Goal: Information Seeking & Learning: Learn about a topic

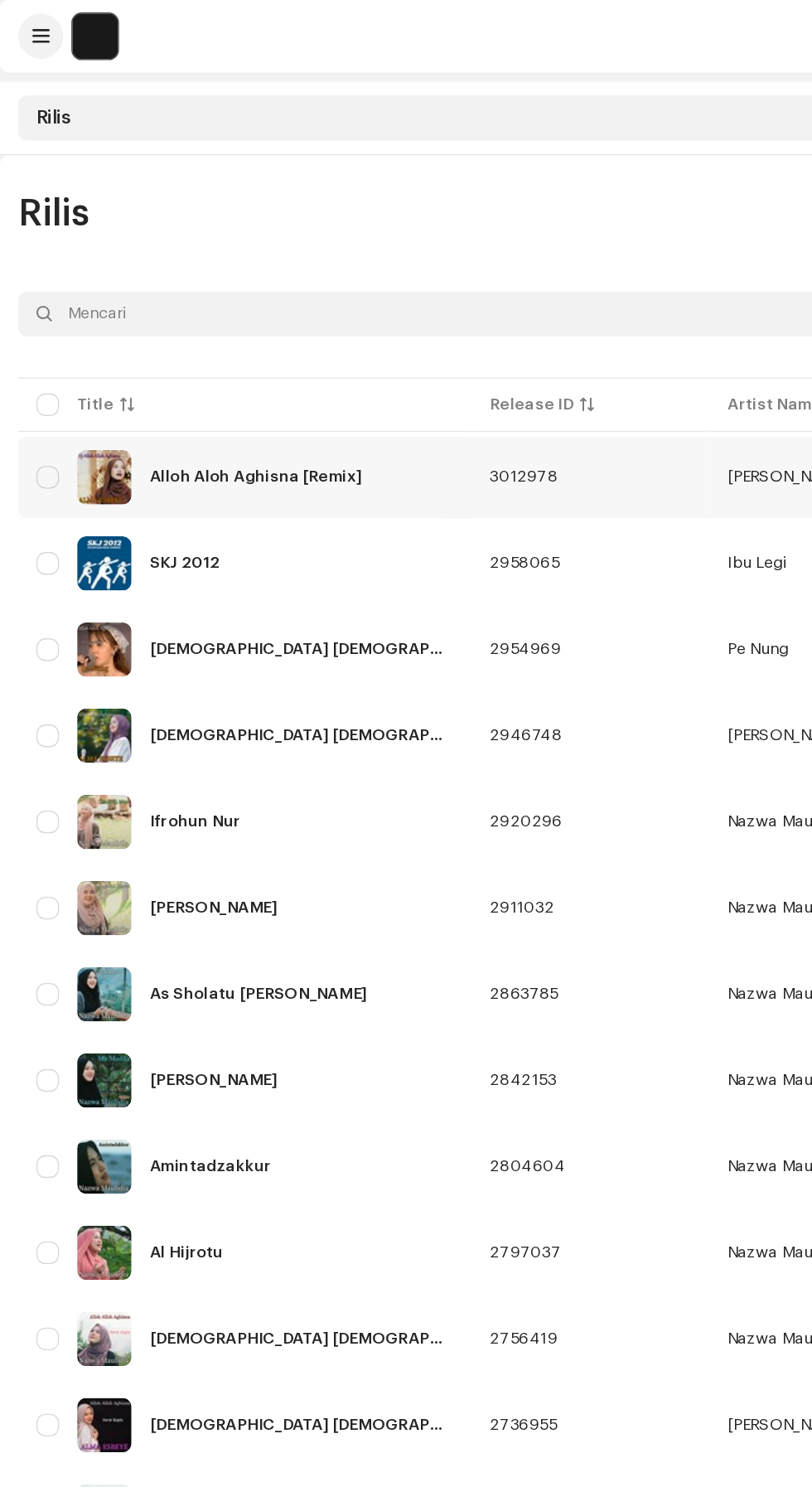
click at [259, 365] on div "Alloh Aloh Aghisna [Remix]" at bounding box center [179, 348] width 305 height 40
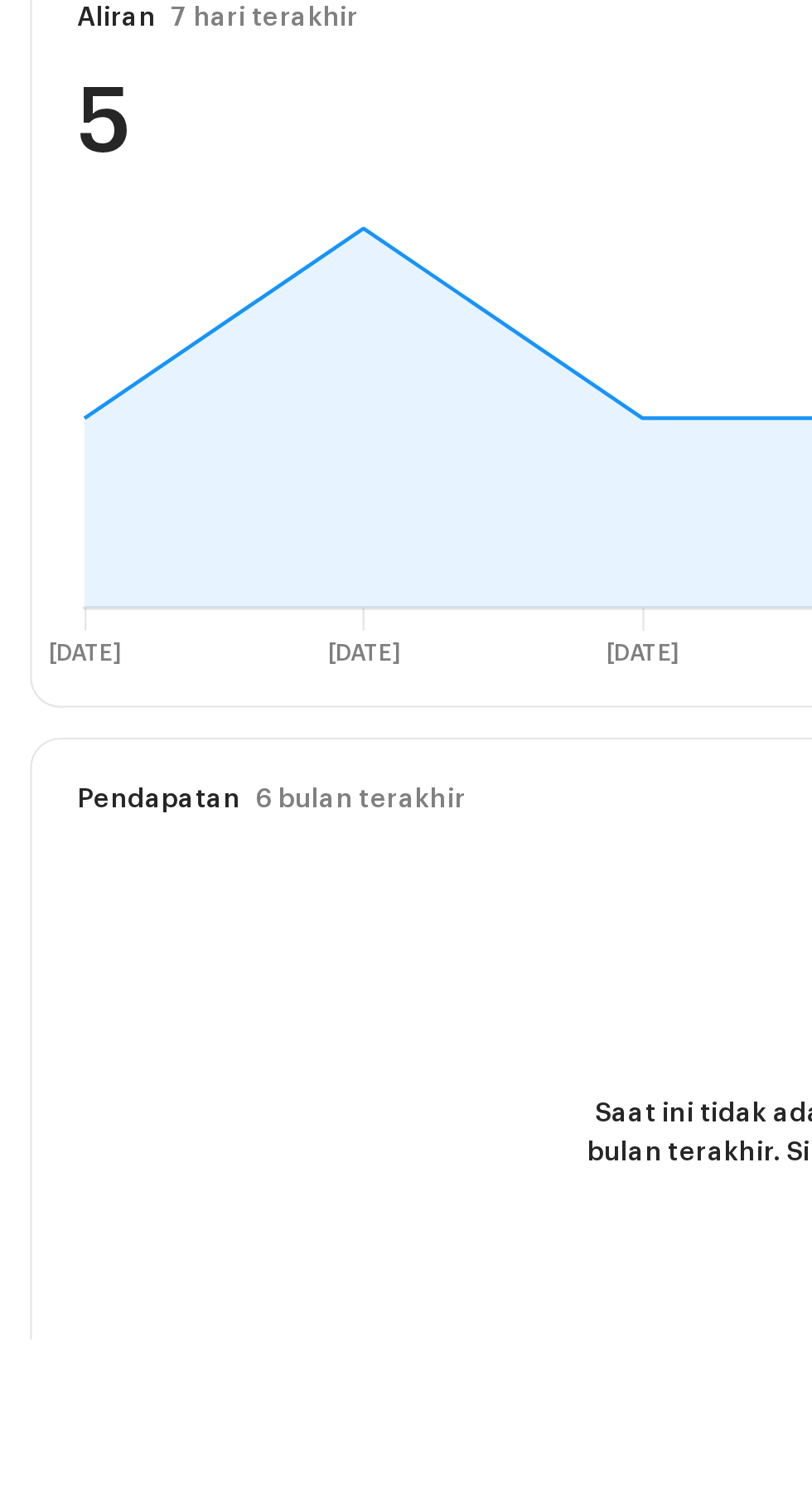
scroll to position [140, 0]
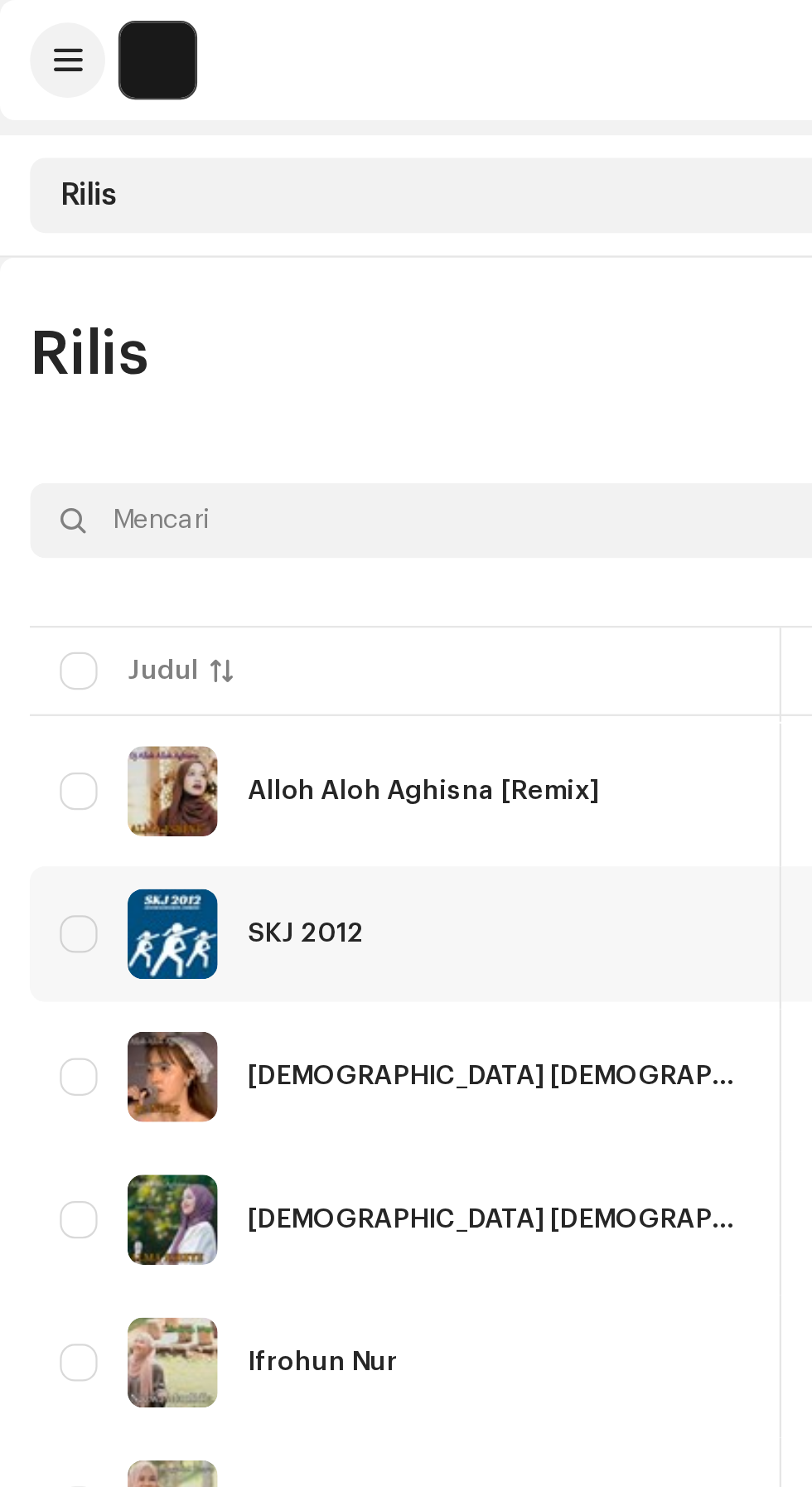
click at [211, 411] on div "SKJ 2012" at bounding box center [179, 411] width 305 height 40
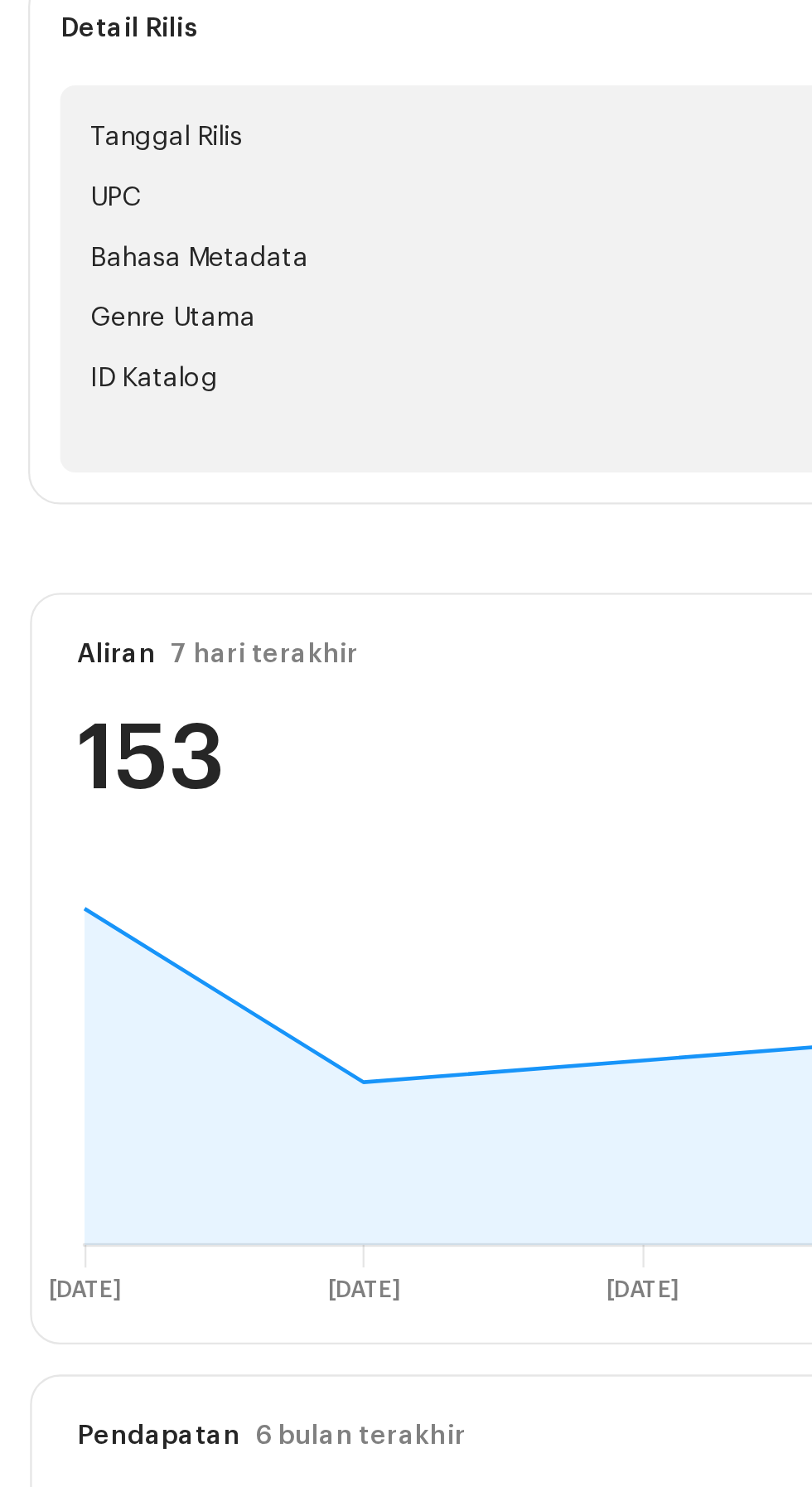
scroll to position [140, 0]
